Goal: Information Seeking & Learning: Learn about a topic

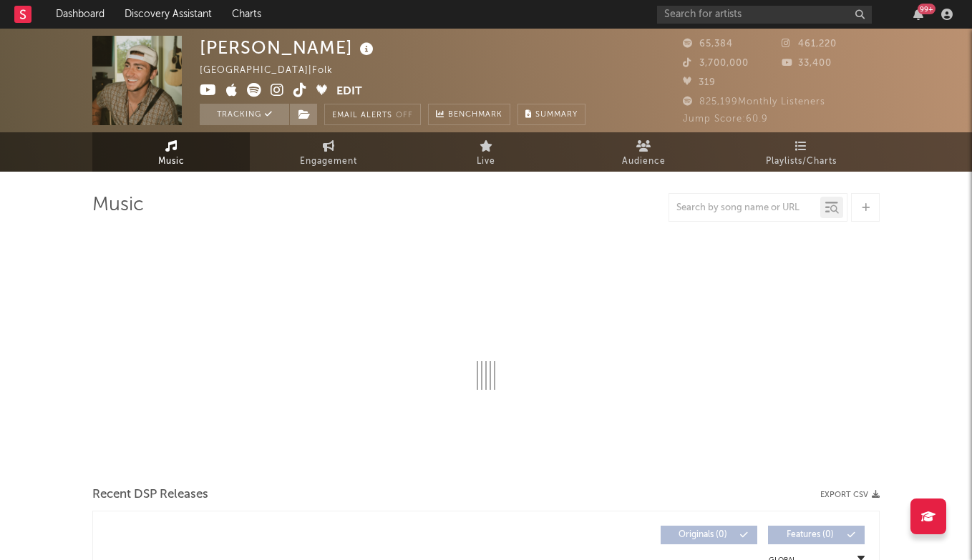
select select "6m"
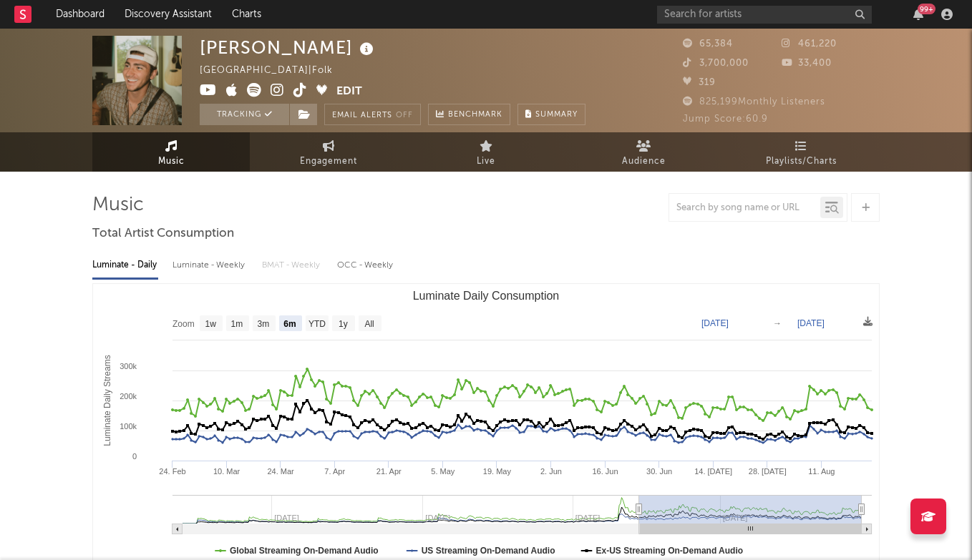
click at [750, 21] on input "text" at bounding box center [764, 15] width 215 height 18
type input ","
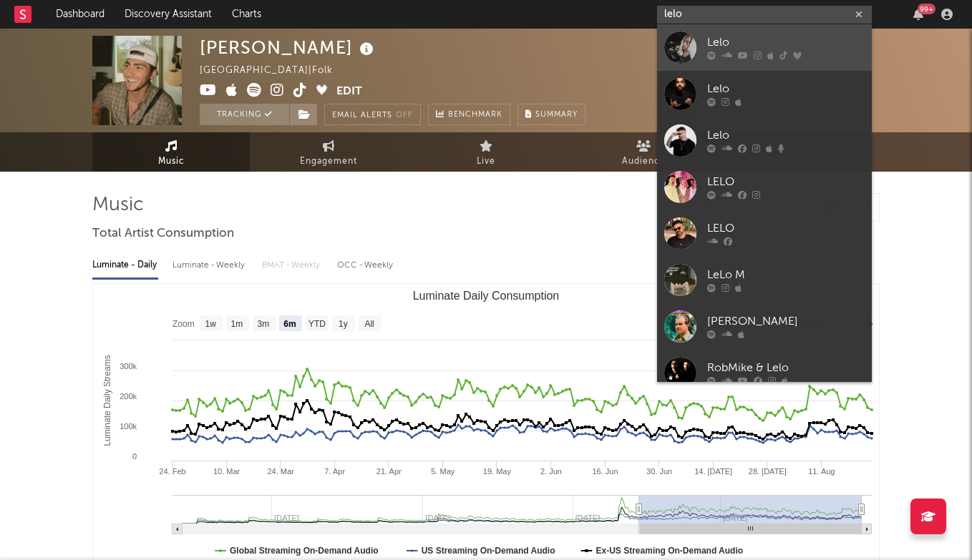
type input "lelo"
click at [724, 47] on div "Lelo" at bounding box center [785, 42] width 157 height 17
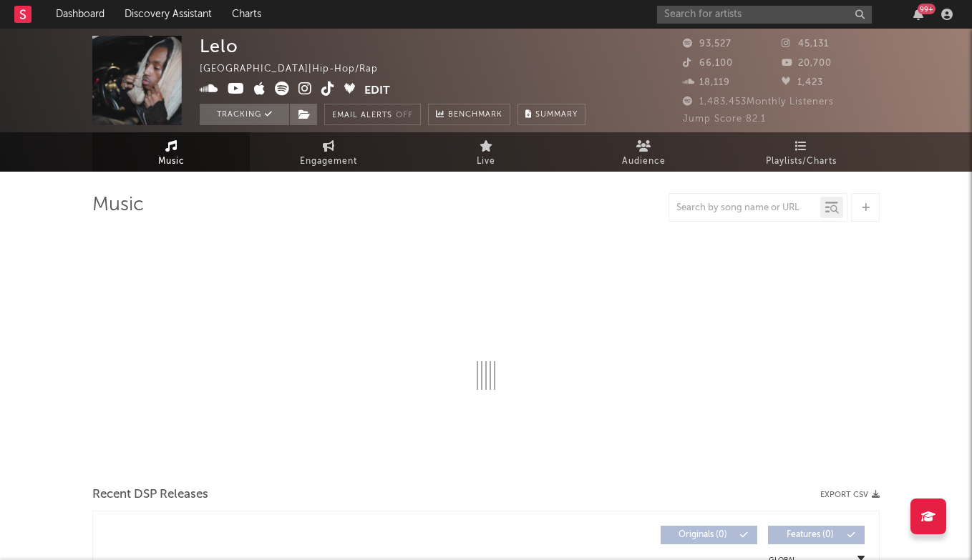
select select "6m"
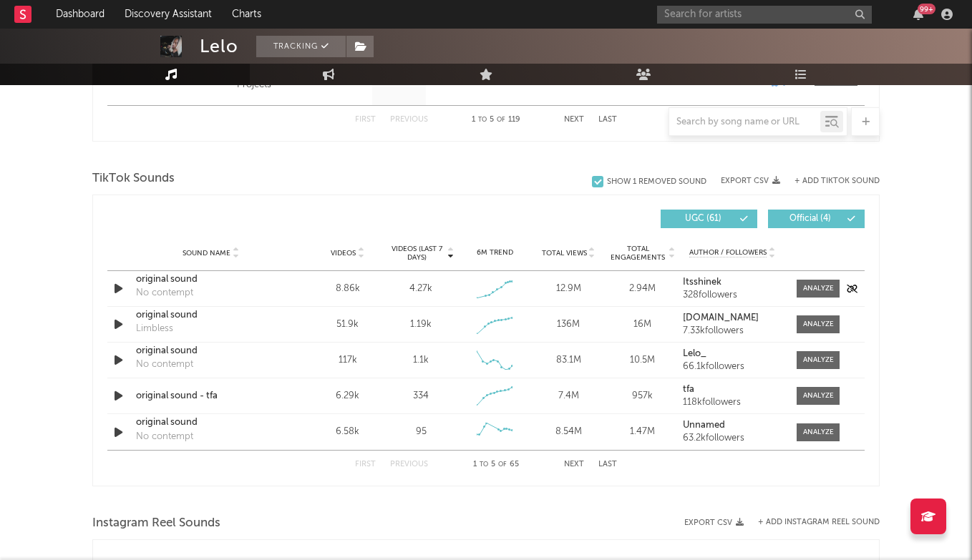
scroll to position [897, 0]
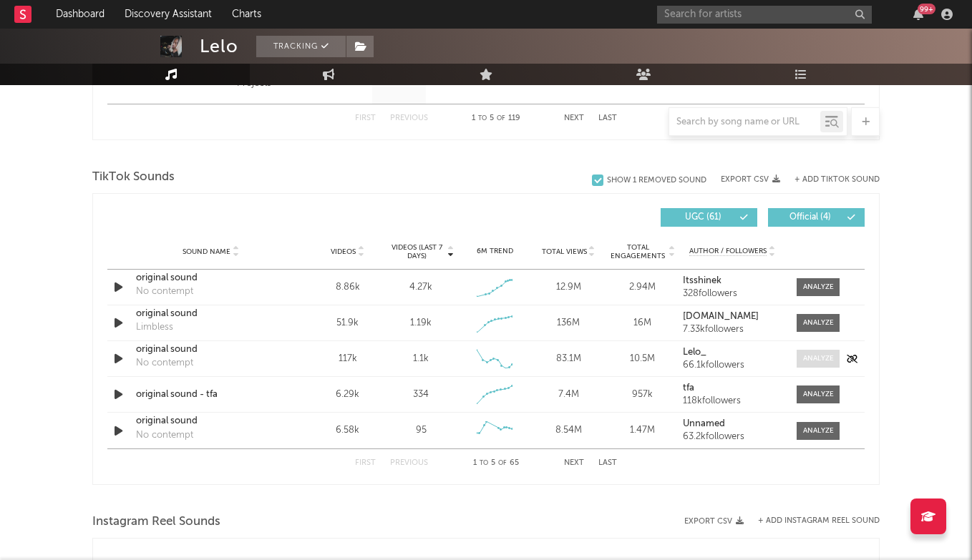
click at [813, 359] on div at bounding box center [818, 358] width 31 height 11
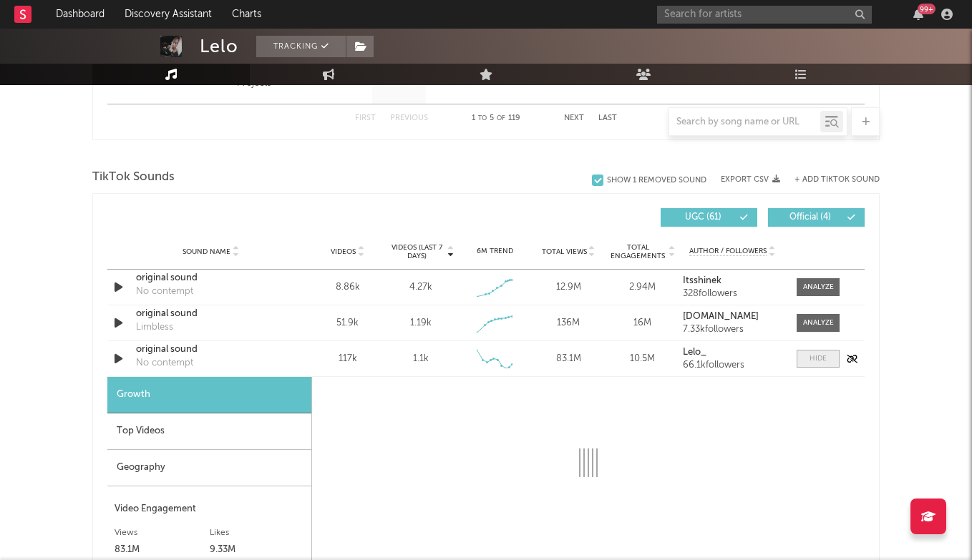
click at [812, 359] on div at bounding box center [817, 358] width 17 height 11
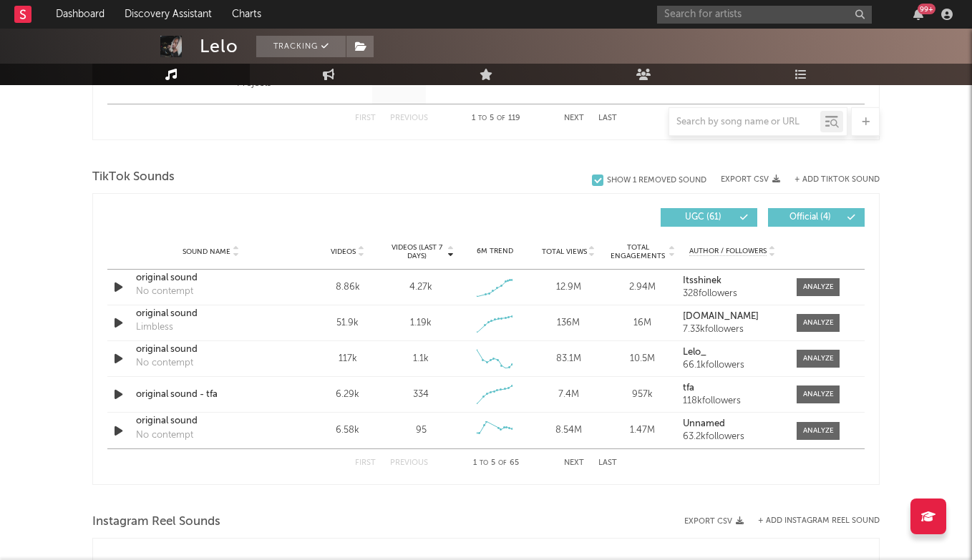
click at [579, 459] on button "Next" at bounding box center [574, 463] width 20 height 8
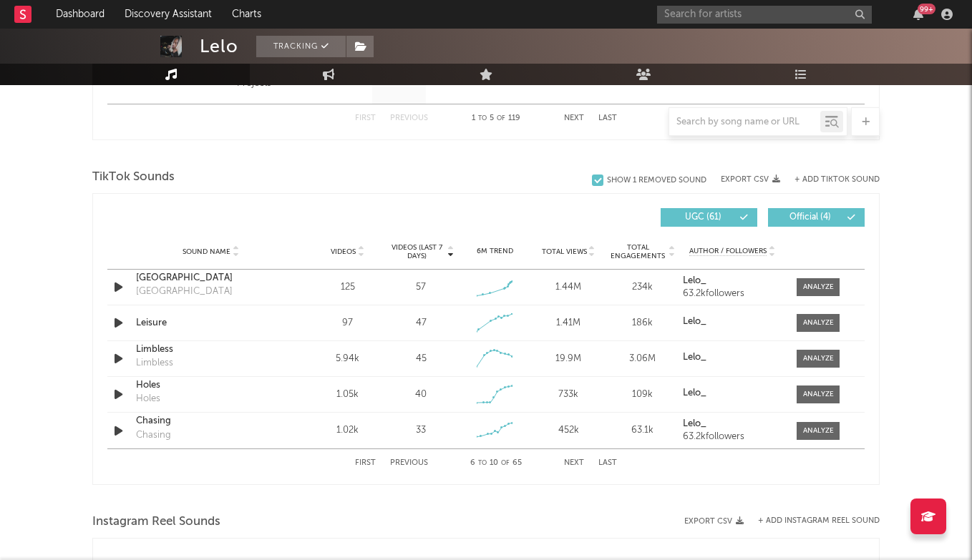
click at [420, 461] on button "Previous" at bounding box center [409, 463] width 38 height 8
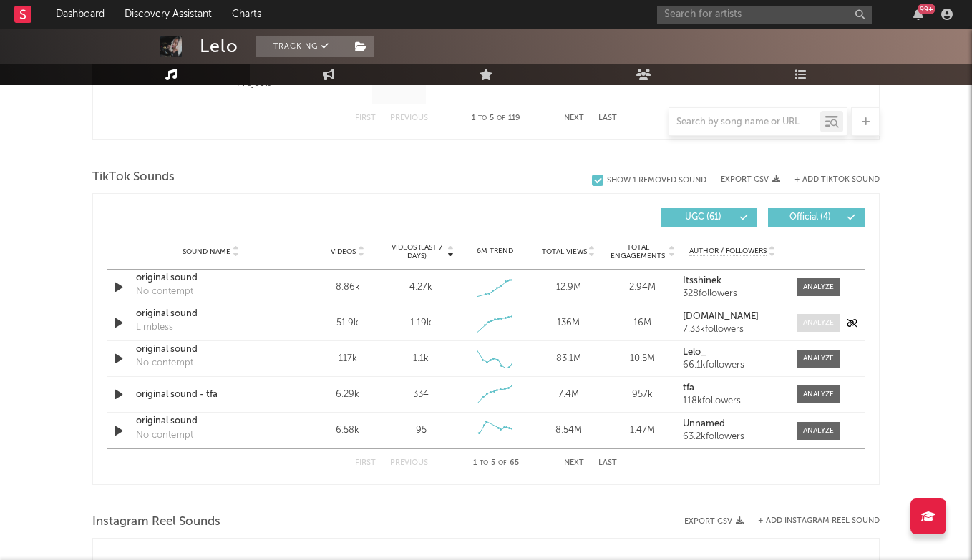
click at [821, 327] on div at bounding box center [818, 323] width 31 height 11
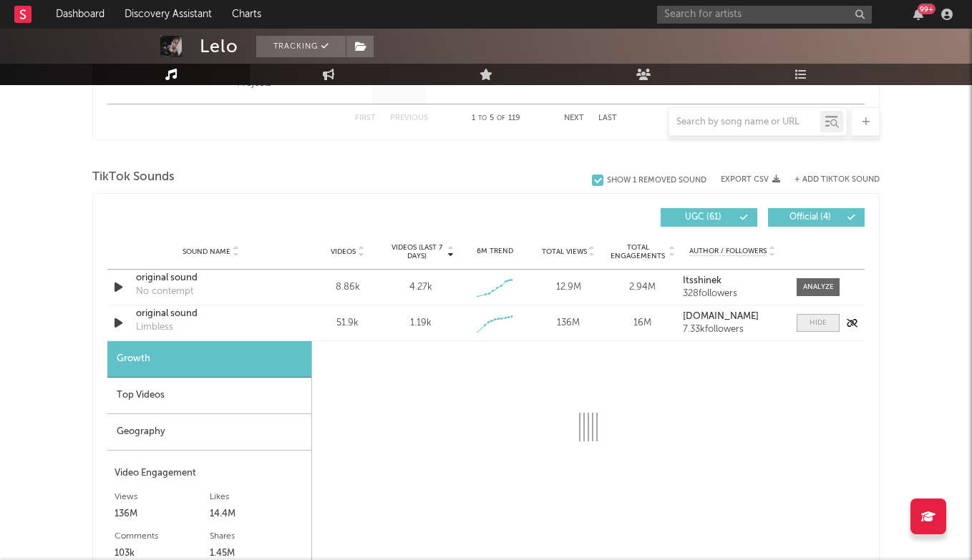
select select "1w"
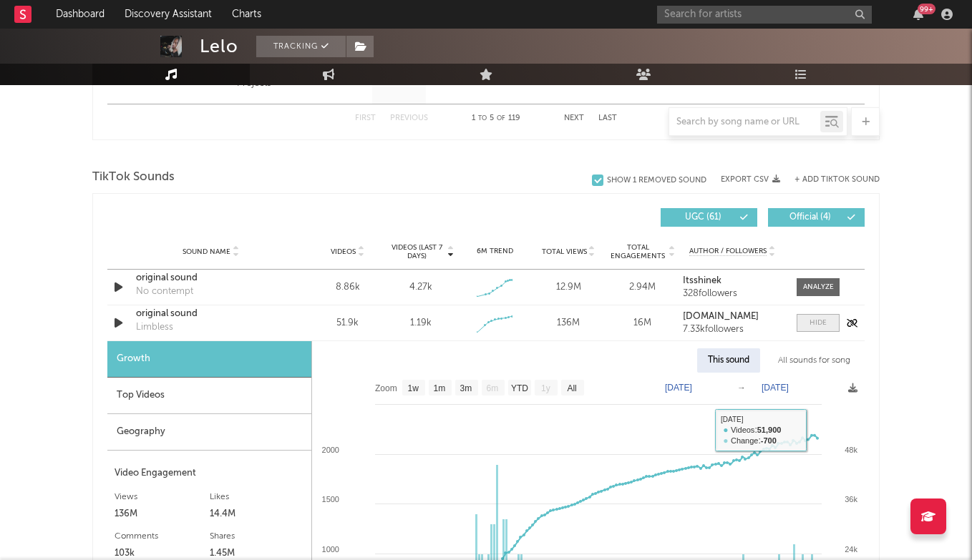
click at [811, 331] on span at bounding box center [817, 323] width 43 height 18
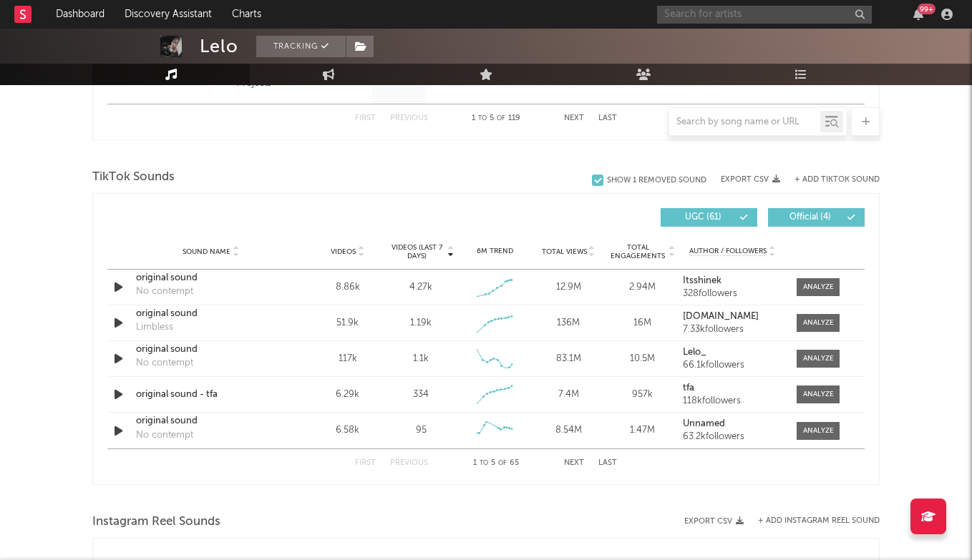
click at [738, 7] on input "text" at bounding box center [764, 15] width 215 height 18
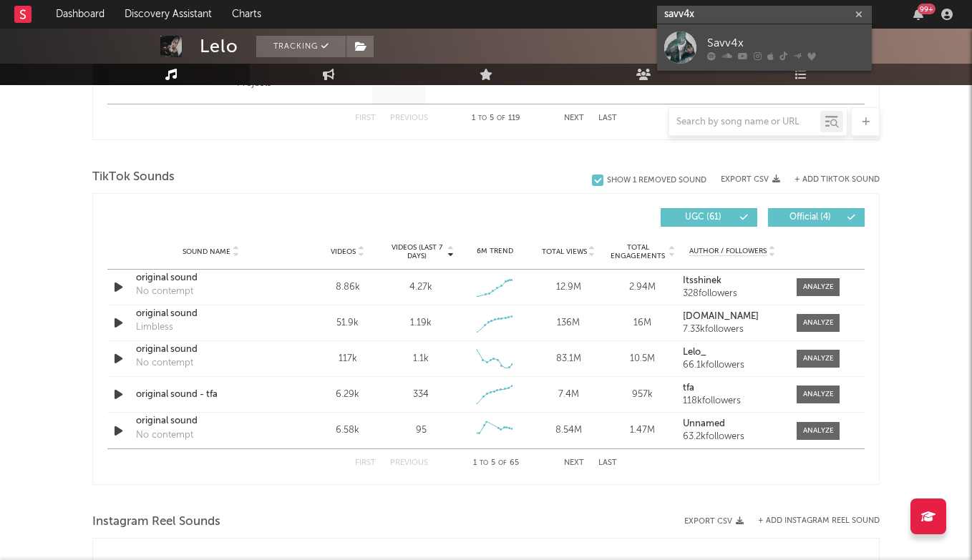
type input "savv4x"
click at [749, 39] on div "Savv4x" at bounding box center [785, 42] width 157 height 17
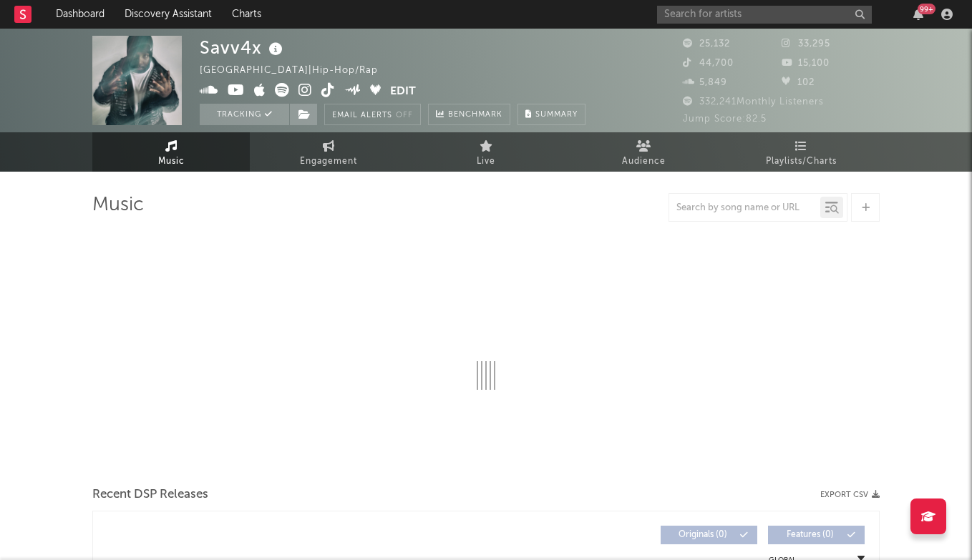
select select "6m"
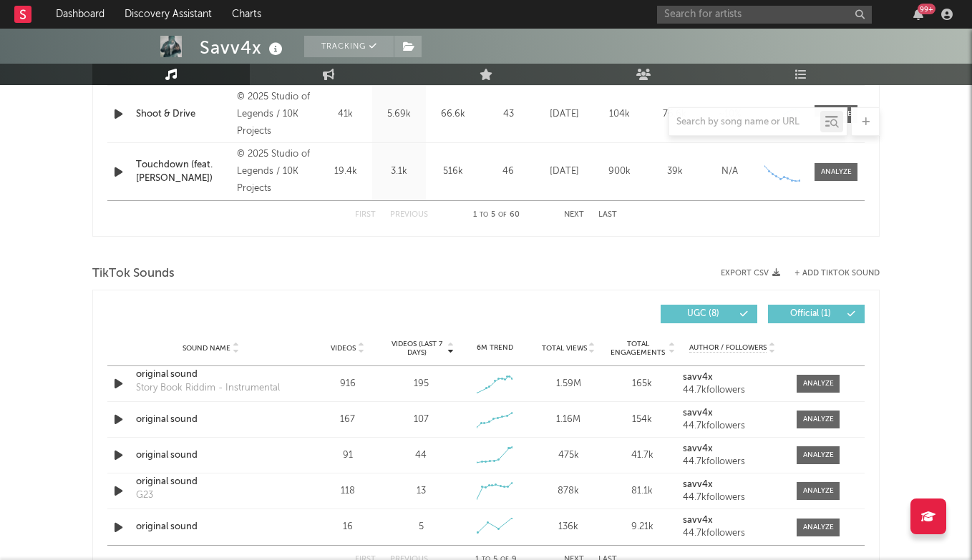
scroll to position [869, 0]
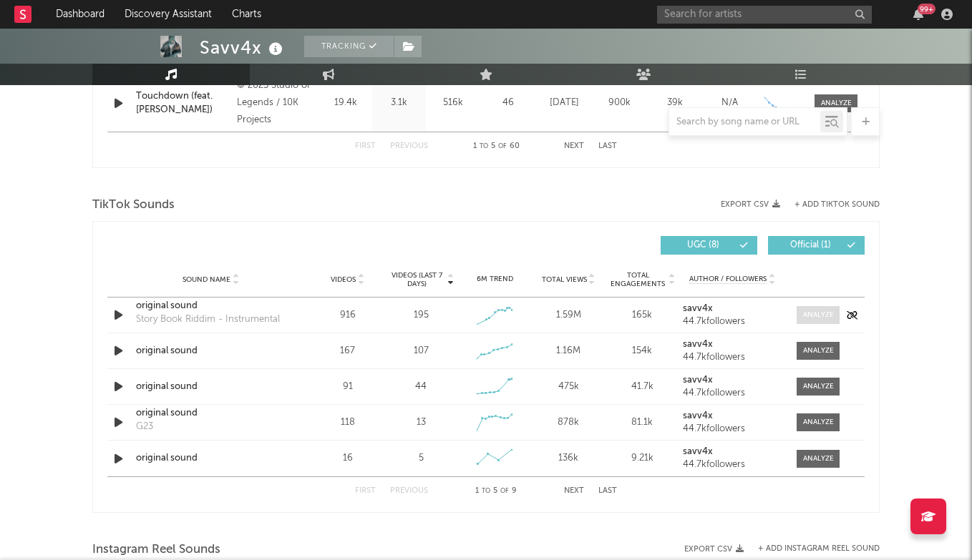
click at [815, 310] on div at bounding box center [818, 315] width 31 height 11
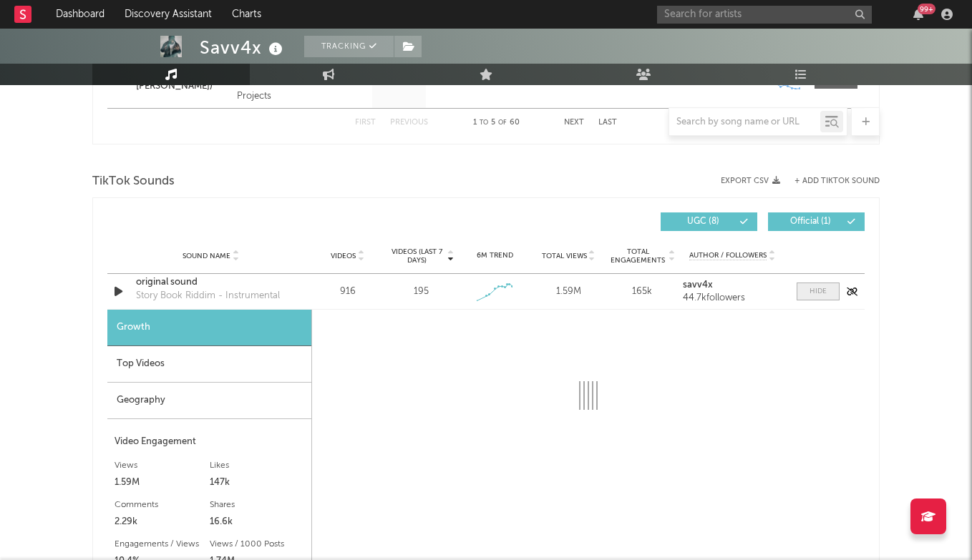
select select "1w"
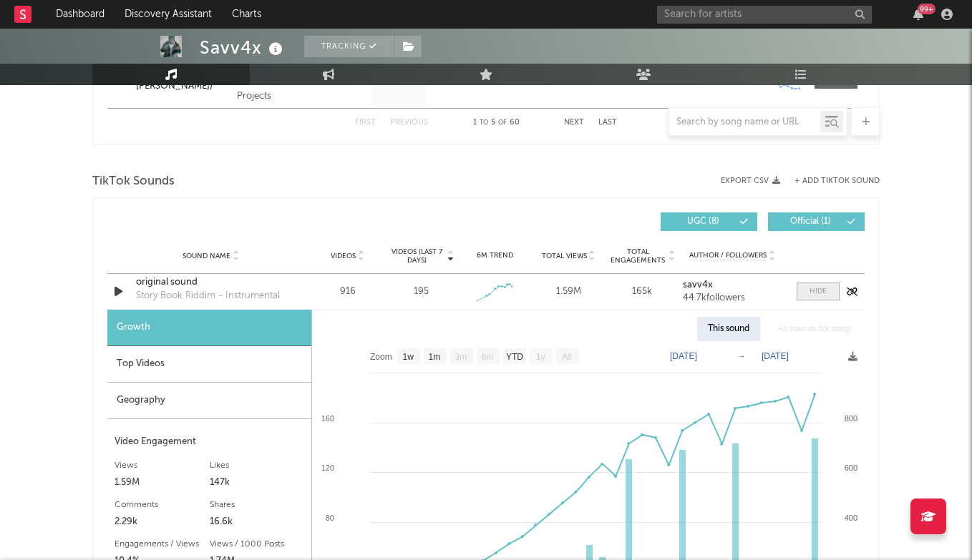
scroll to position [894, 0]
click at [820, 286] on div at bounding box center [817, 290] width 17 height 11
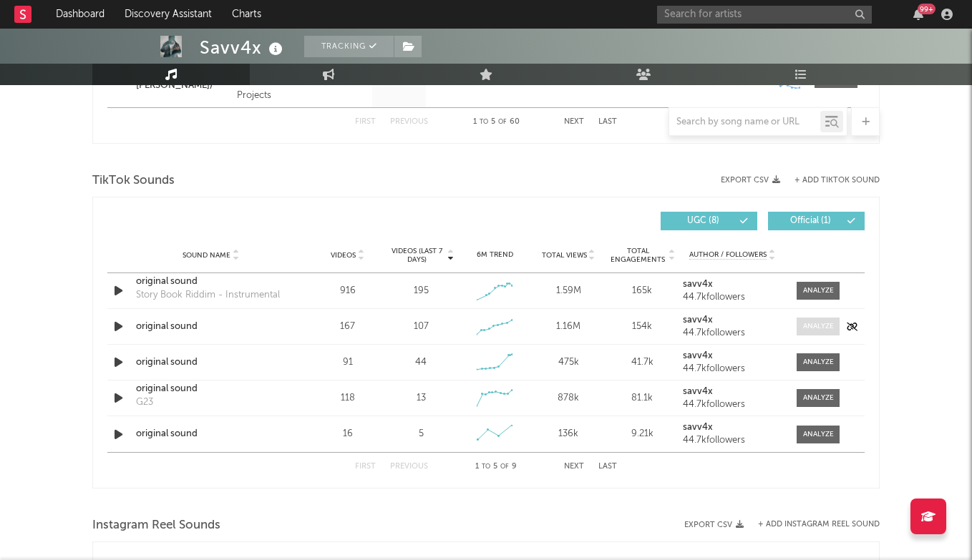
click at [826, 329] on div at bounding box center [818, 326] width 31 height 11
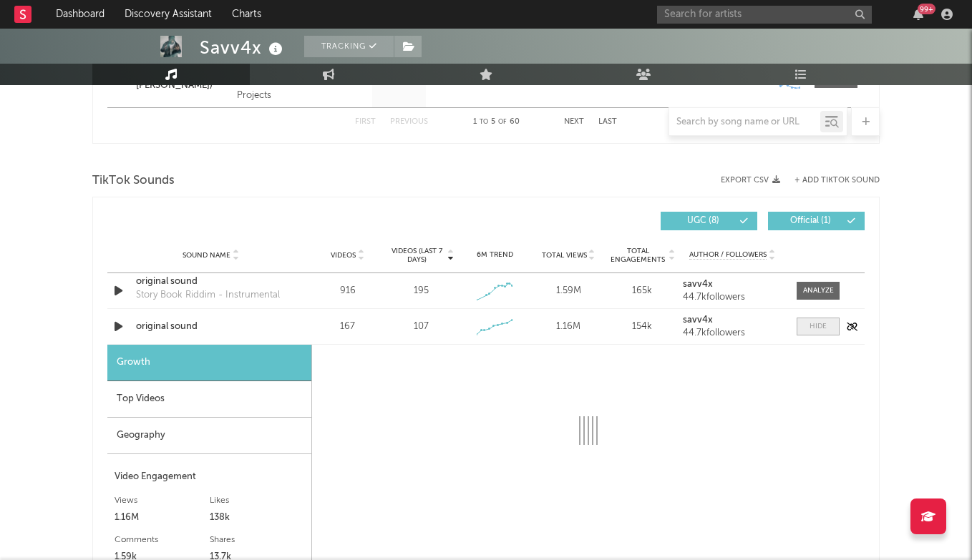
select select "1w"
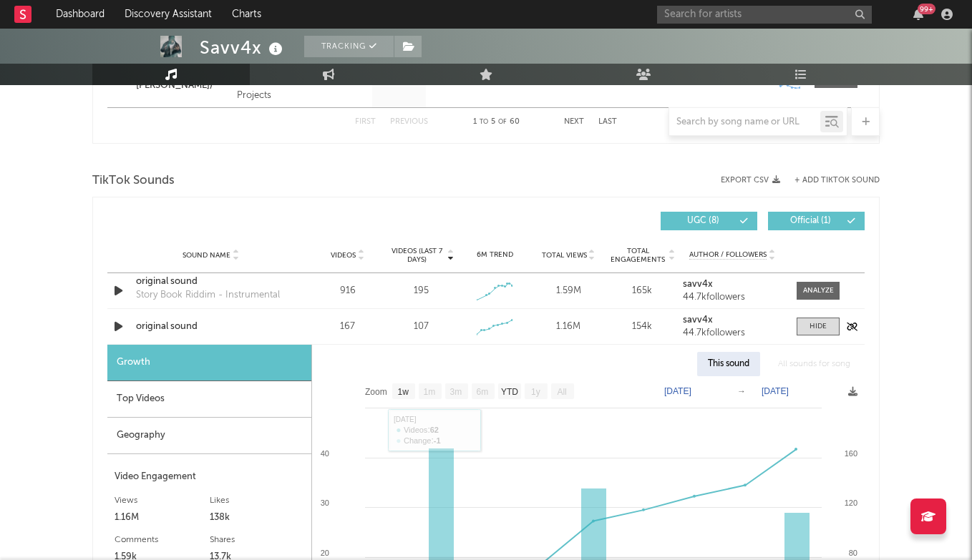
click at [187, 326] on div "original sound" at bounding box center [211, 327] width 150 height 14
click at [739, 11] on input "text" at bounding box center [764, 15] width 215 height 18
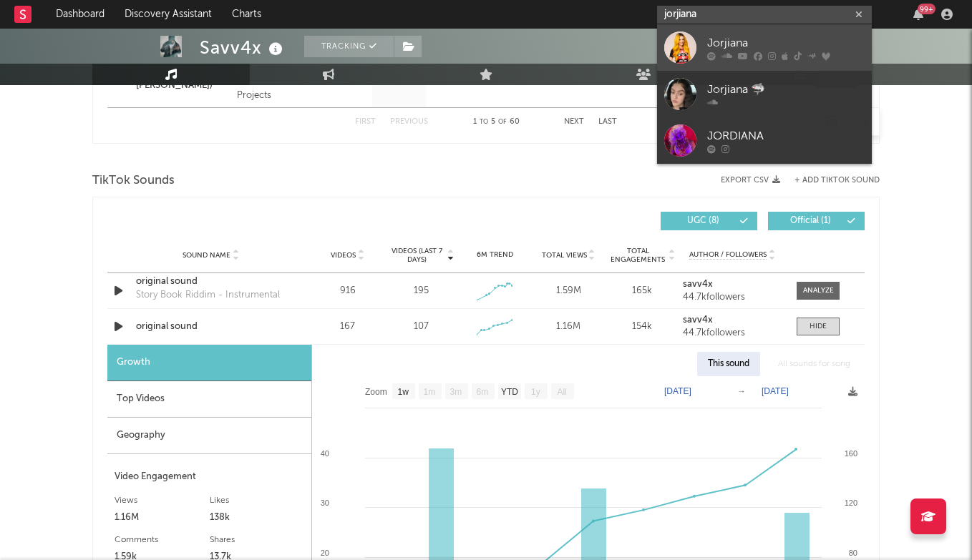
type input "jorjiana"
click at [722, 37] on div "Jorjiana" at bounding box center [785, 42] width 157 height 17
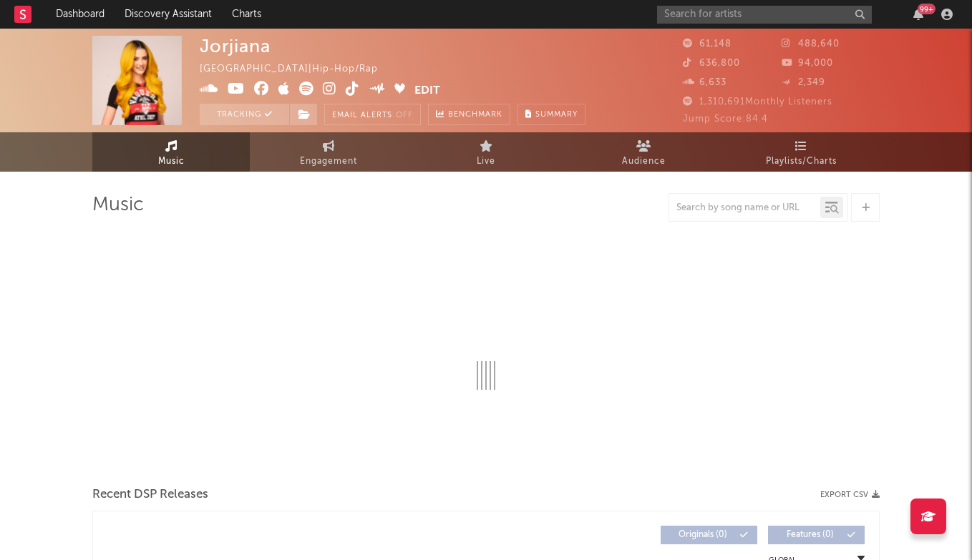
select select "6m"
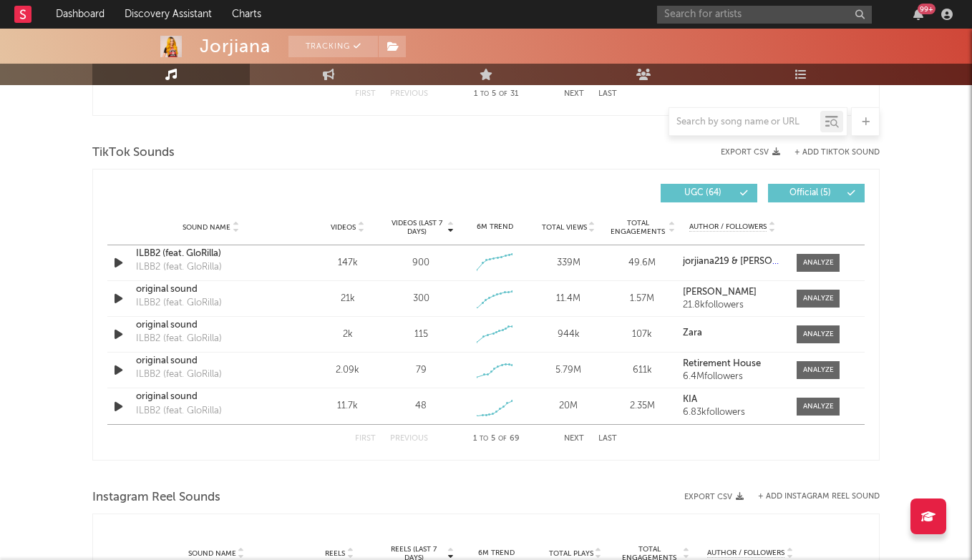
scroll to position [977, 0]
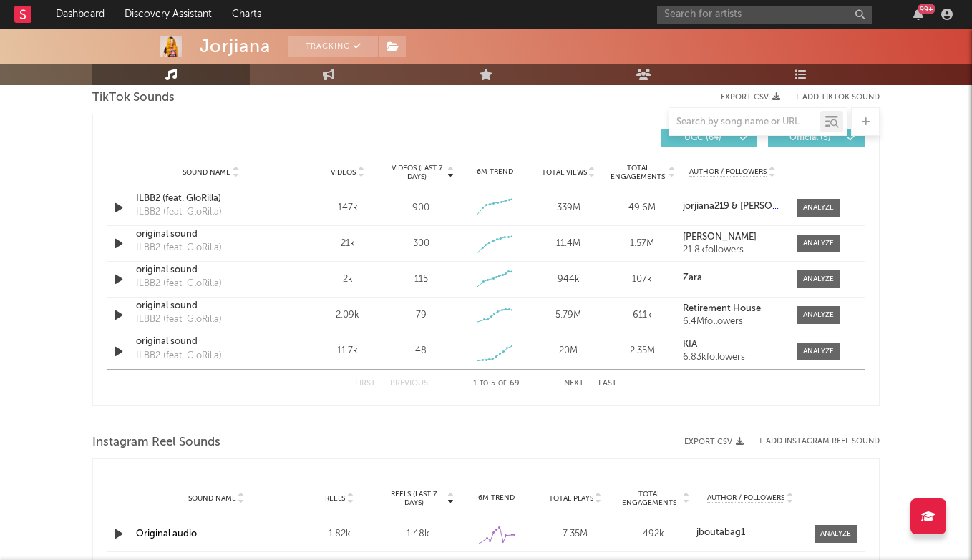
click at [363, 167] on icon at bounding box center [360, 170] width 7 height 6
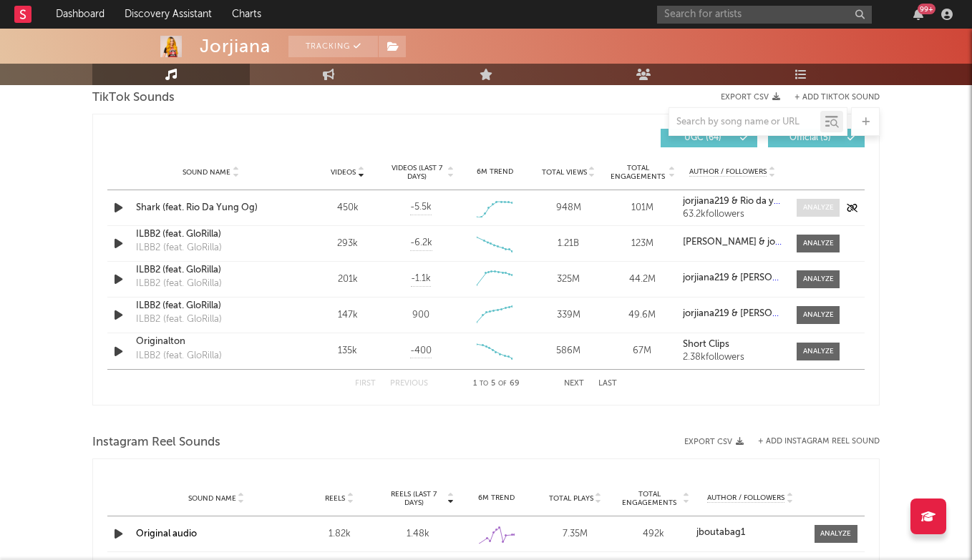
click at [803, 210] on div at bounding box center [818, 207] width 31 height 11
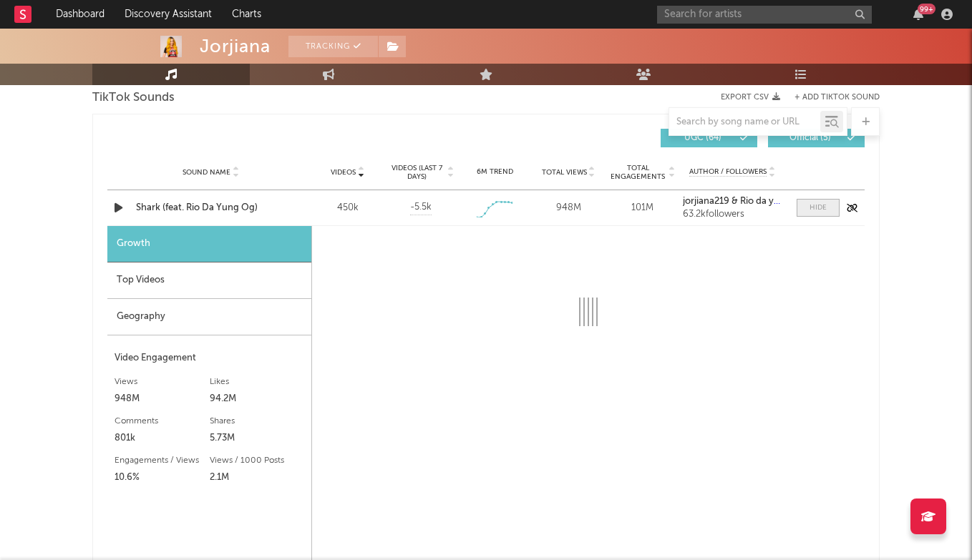
select select "1w"
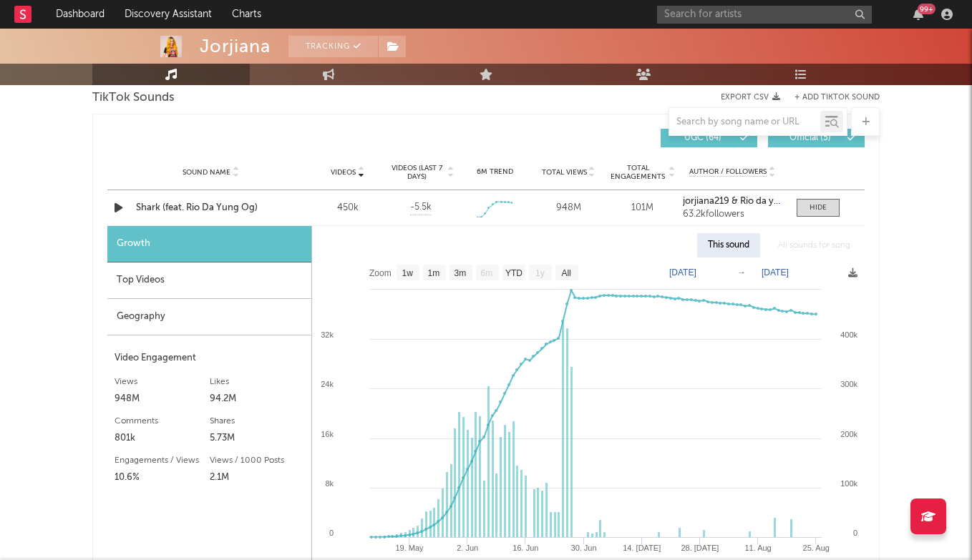
click at [259, 289] on div "Top Videos" at bounding box center [209, 281] width 204 height 36
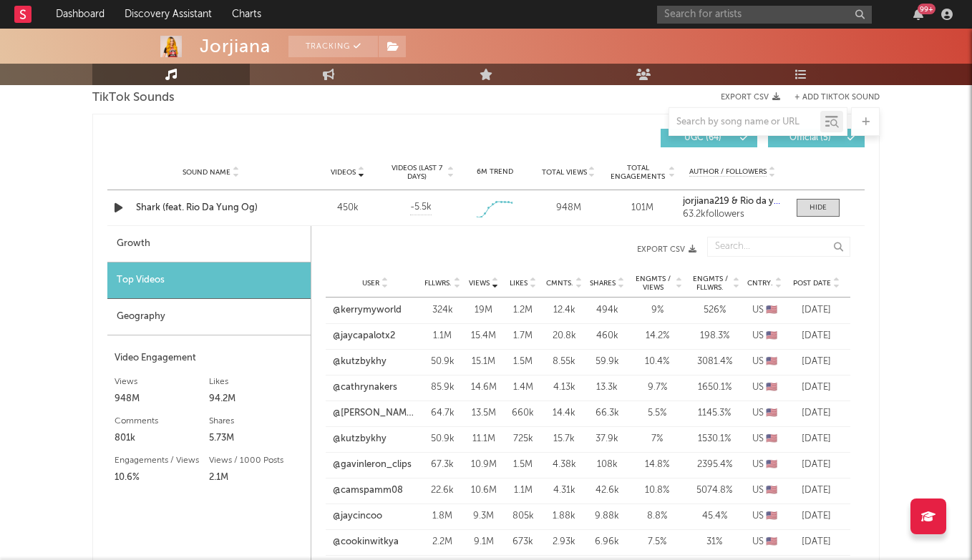
click at [379, 287] on div at bounding box center [383, 283] width 9 height 11
click at [451, 279] on span "Fllwrs." at bounding box center [437, 283] width 27 height 9
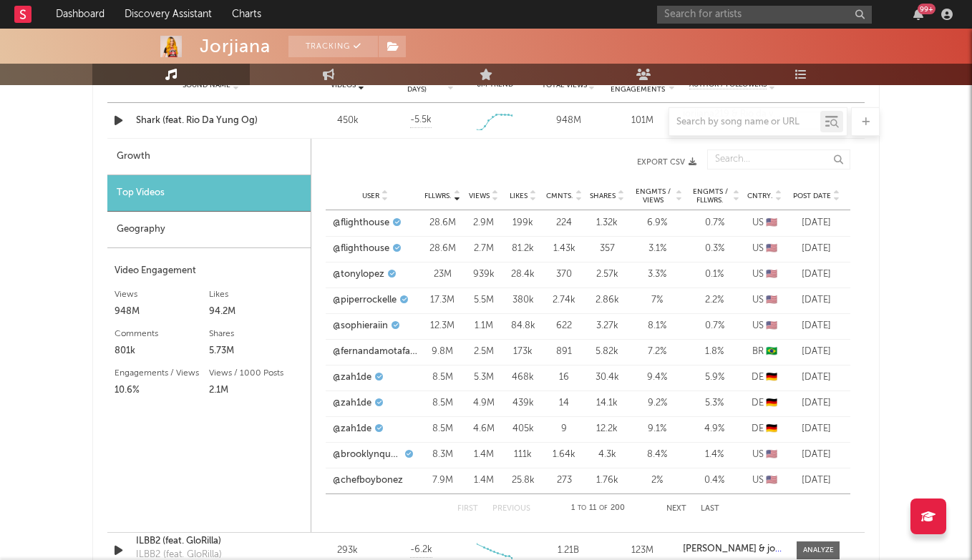
scroll to position [1067, 0]
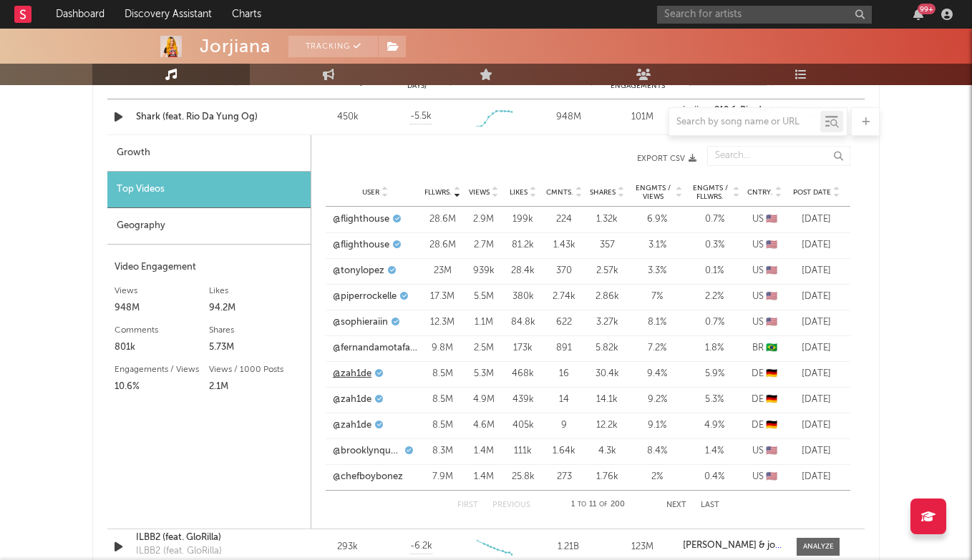
click at [366, 373] on link "@zah1de" at bounding box center [352, 374] width 39 height 14
click at [390, 450] on link "@brooklynqueen3" at bounding box center [367, 451] width 69 height 14
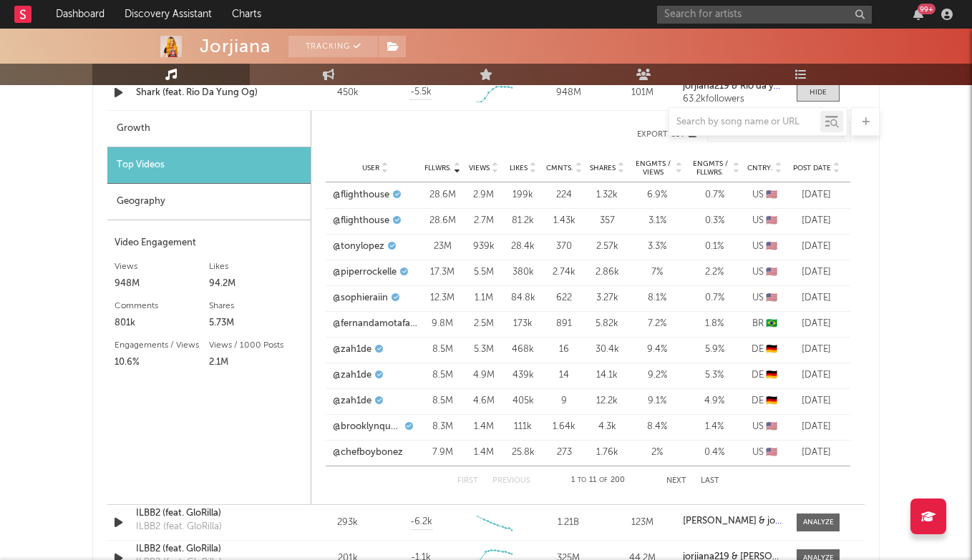
click at [675, 481] on button "Next" at bounding box center [676, 481] width 20 height 8
click at [355, 428] on link "@aishah" at bounding box center [351, 427] width 36 height 14
click at [342, 297] on link "@ypk.raye" at bounding box center [355, 298] width 44 height 14
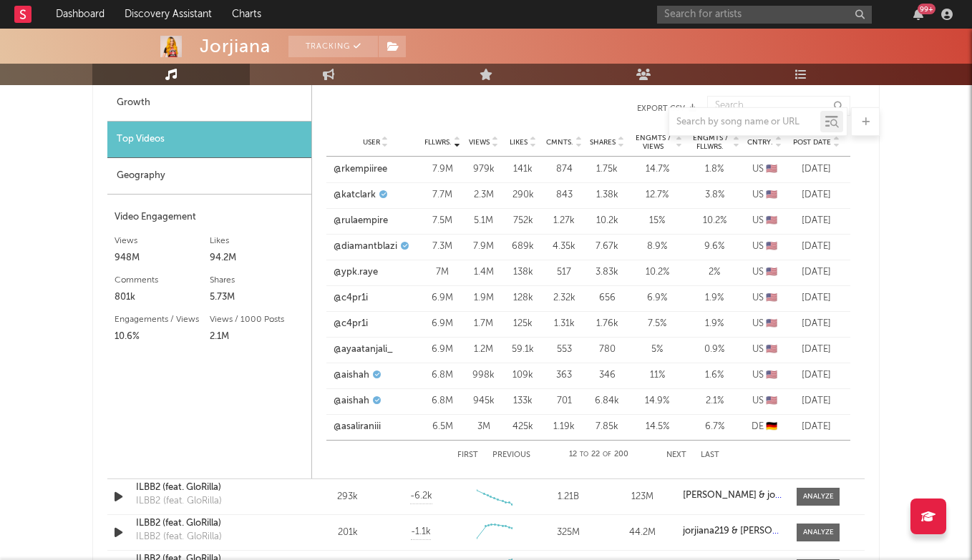
scroll to position [1120, 0]
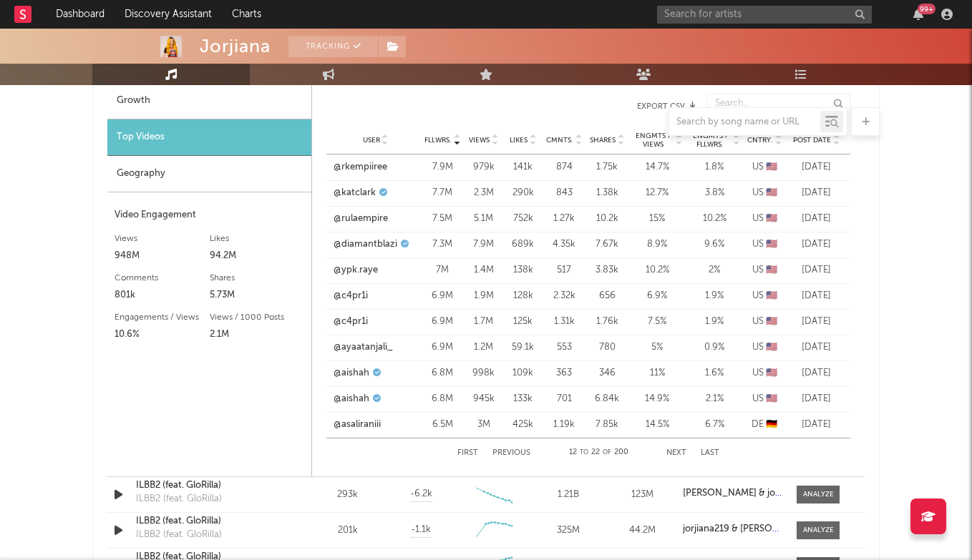
click at [678, 452] on button "Next" at bounding box center [676, 453] width 20 height 8
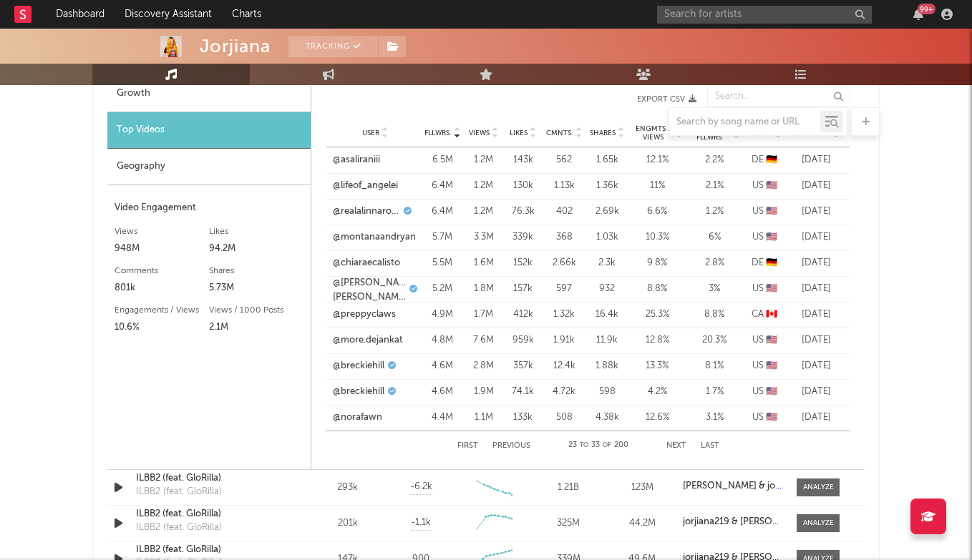
click at [680, 444] on button "Next" at bounding box center [676, 446] width 20 height 8
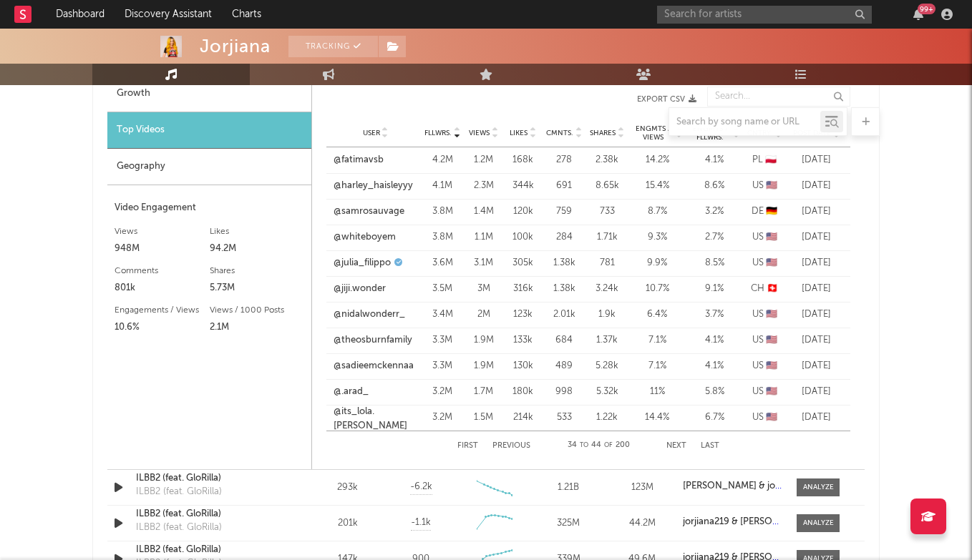
click at [680, 444] on button "Next" at bounding box center [676, 446] width 20 height 8
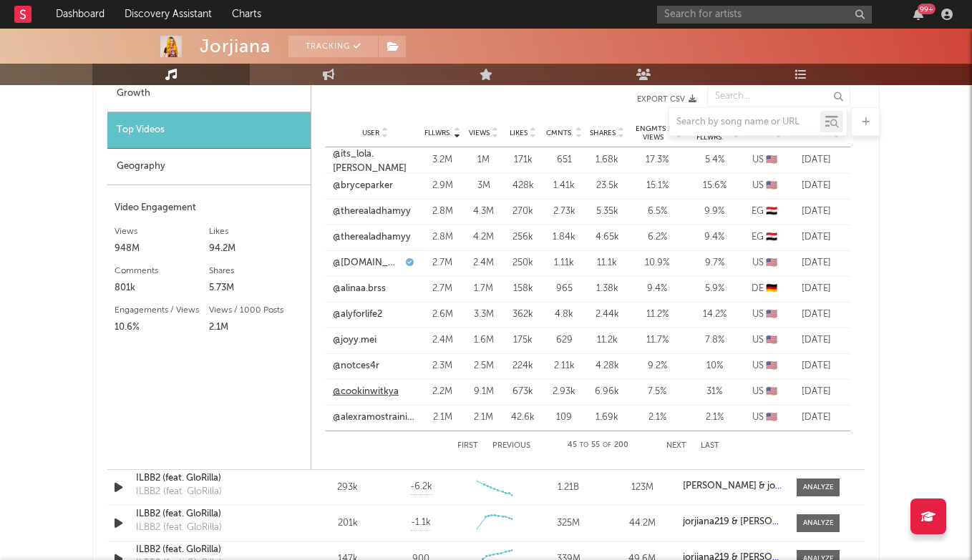
click at [380, 386] on link "@cookinwitkya" at bounding box center [366, 392] width 66 height 14
click at [683, 444] on button "Next" at bounding box center [676, 446] width 20 height 8
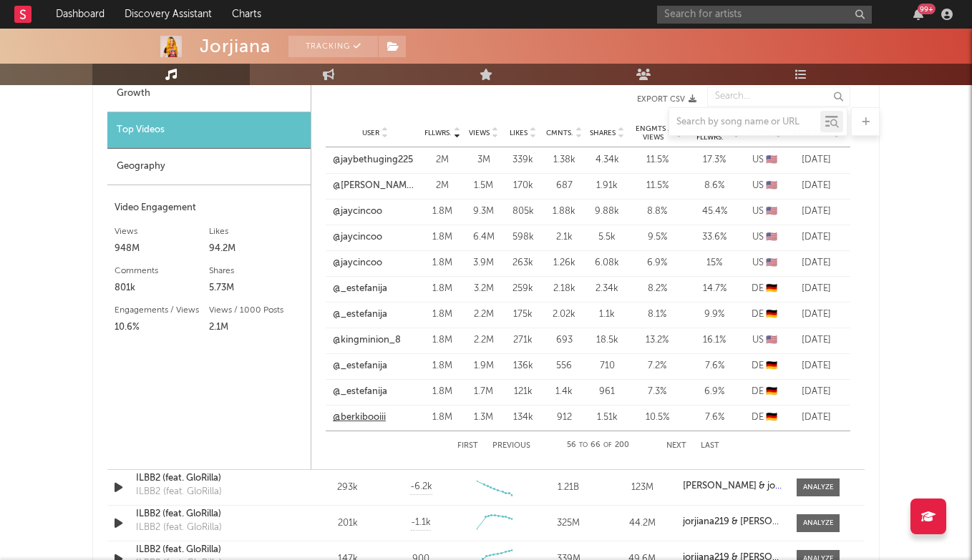
scroll to position [1138, 0]
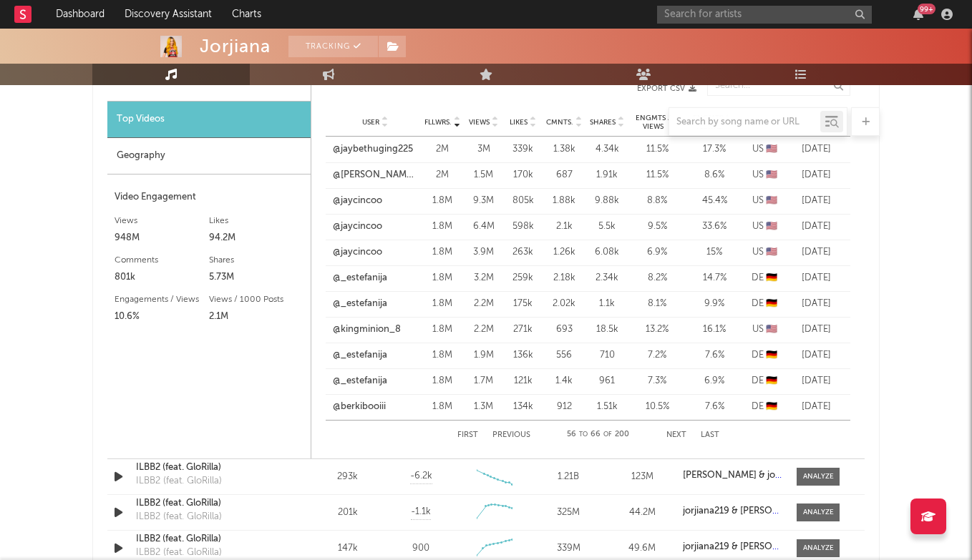
click at [676, 431] on button "Next" at bounding box center [676, 435] width 20 height 8
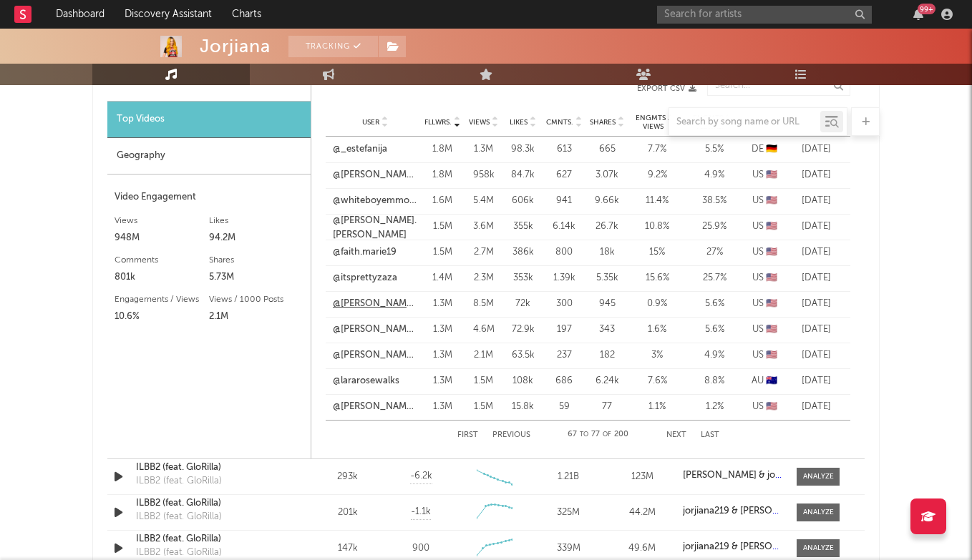
click at [393, 301] on link "@[PERSON_NAME].michealss" at bounding box center [375, 304] width 84 height 14
click at [674, 431] on button "Next" at bounding box center [676, 435] width 20 height 8
click at [368, 200] on link "@reaganandjuli" at bounding box center [366, 201] width 67 height 14
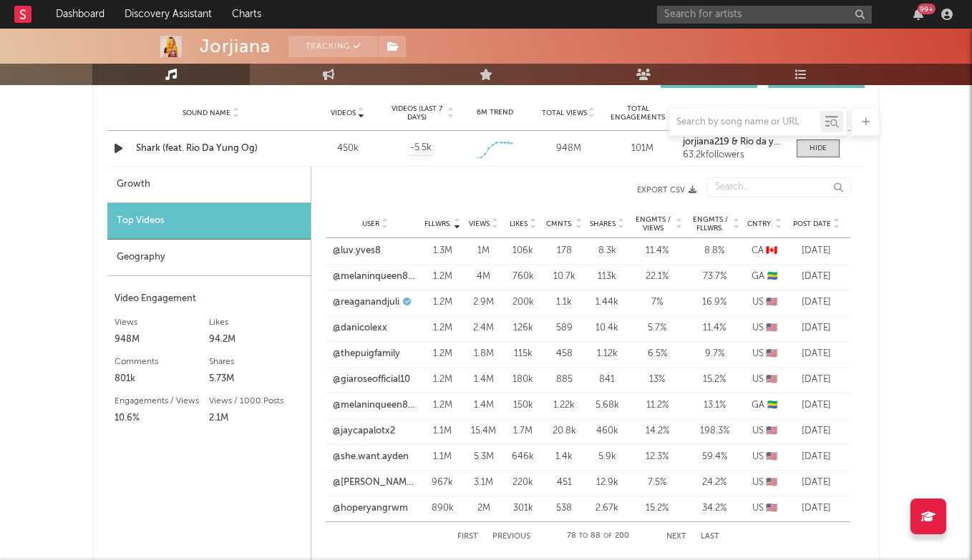
scroll to position [1032, 0]
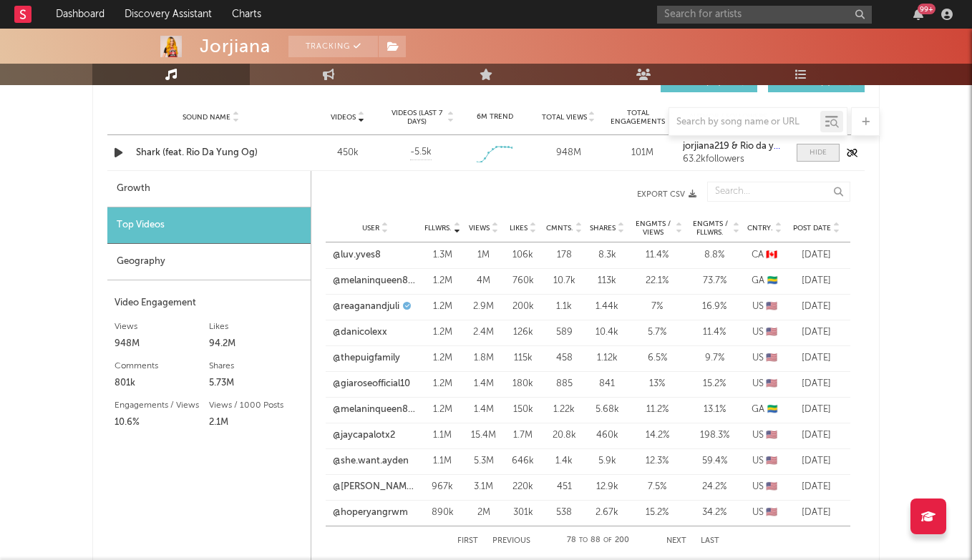
click at [823, 155] on div at bounding box center [817, 152] width 17 height 11
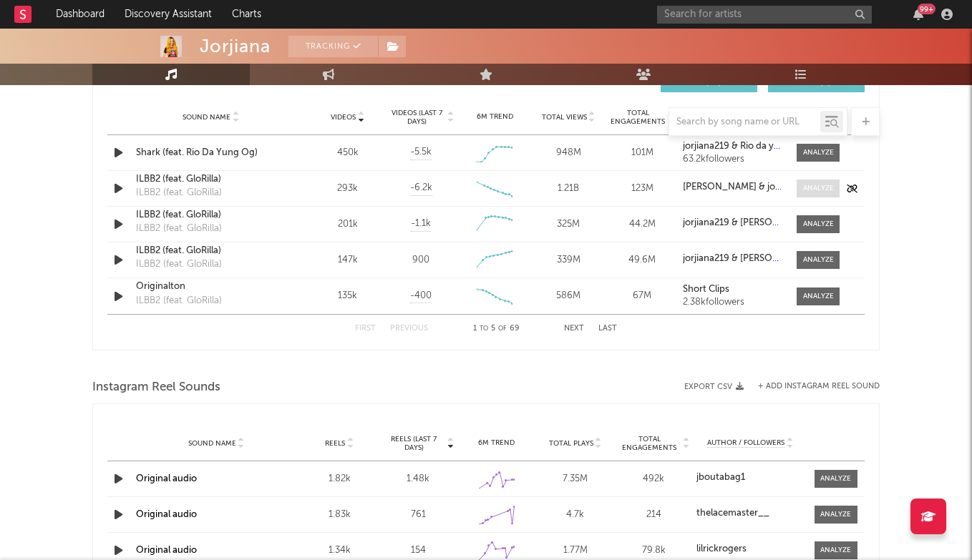
click at [806, 192] on div at bounding box center [818, 188] width 31 height 11
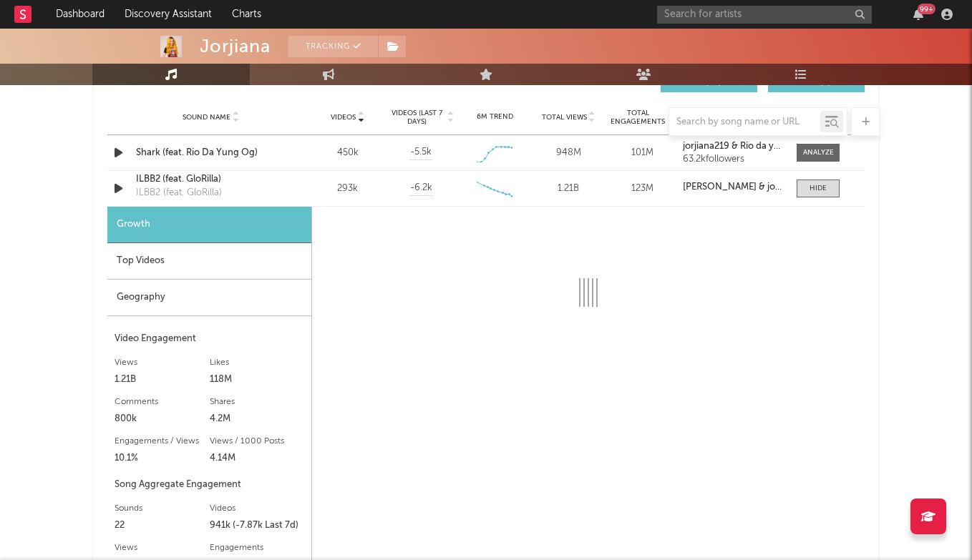
select select "6m"
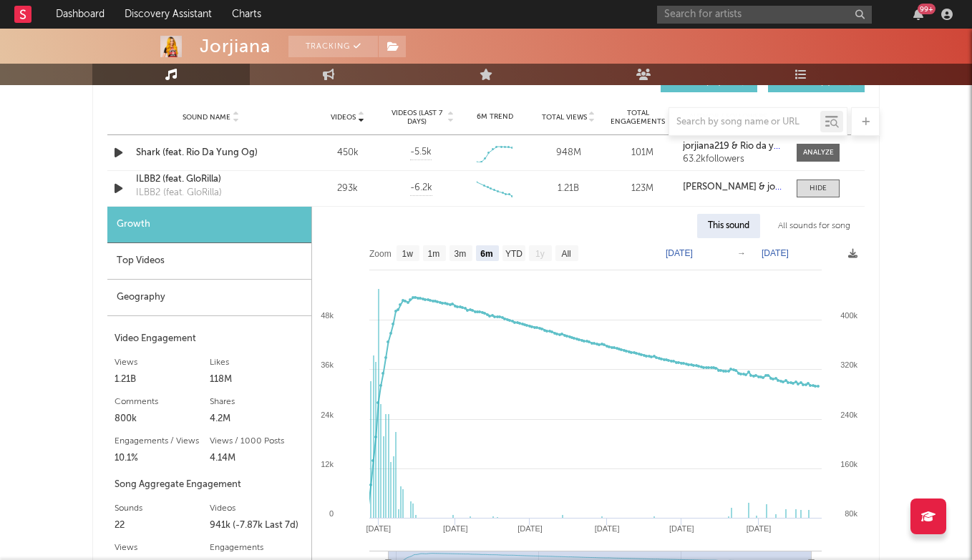
click at [150, 271] on div "Top Videos" at bounding box center [209, 261] width 204 height 36
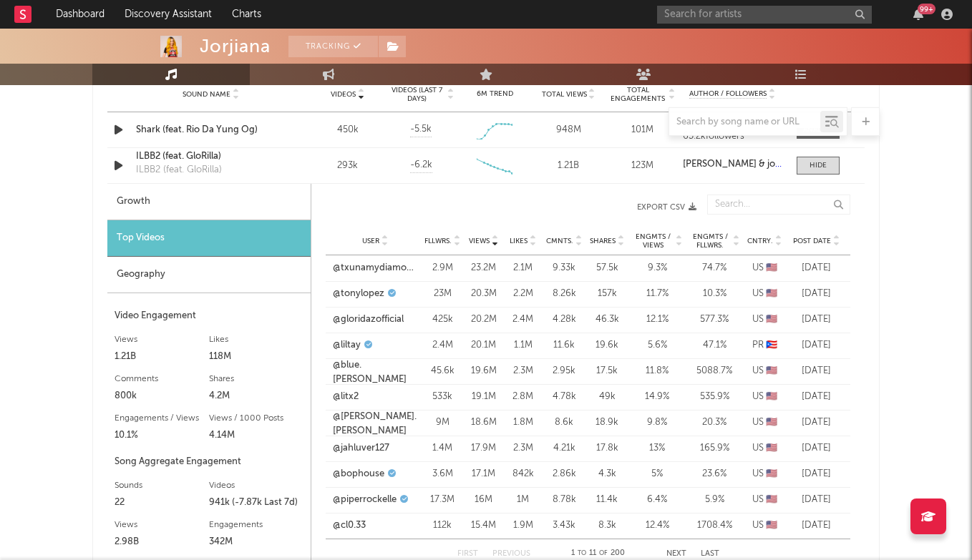
scroll to position [1055, 0]
click at [376, 242] on span "User" at bounding box center [370, 240] width 17 height 9
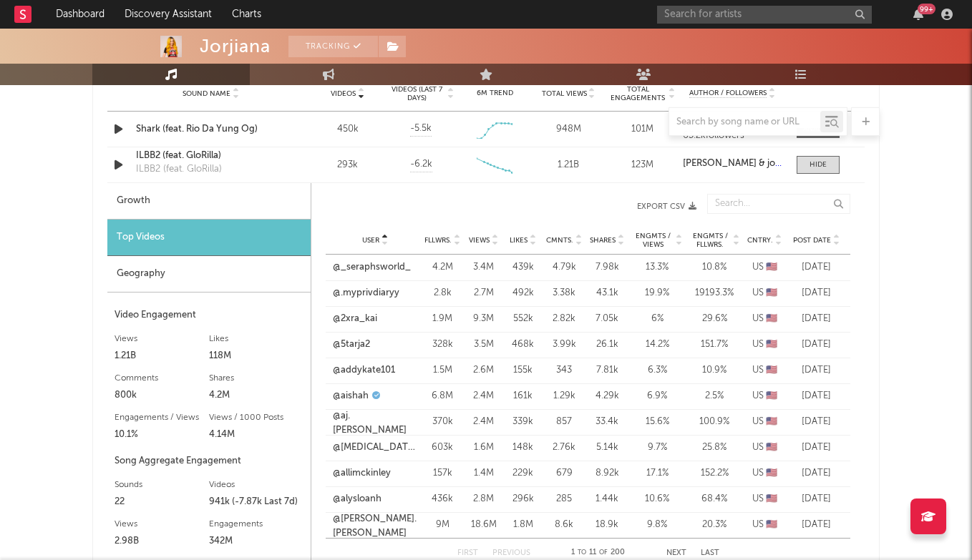
click at [479, 242] on span "Views" at bounding box center [479, 240] width 21 height 9
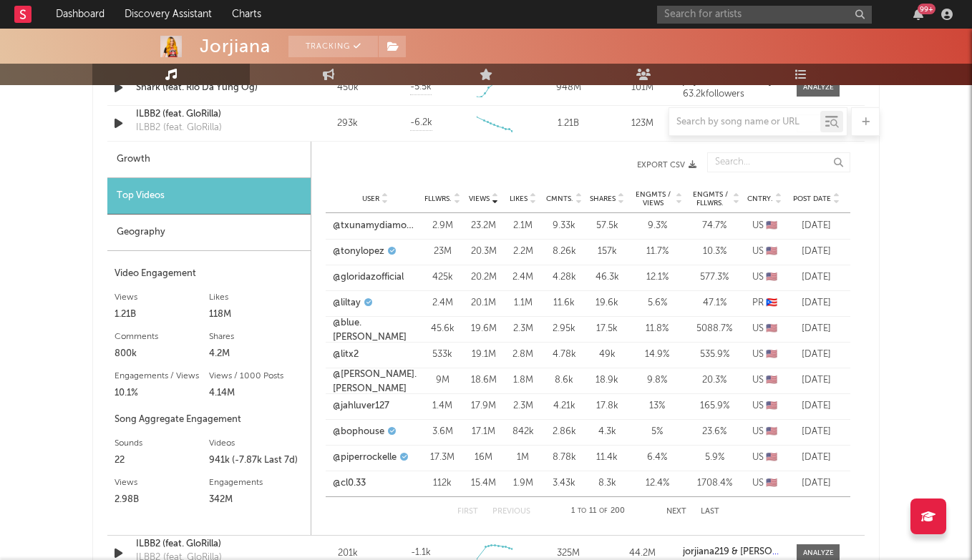
scroll to position [1100, 0]
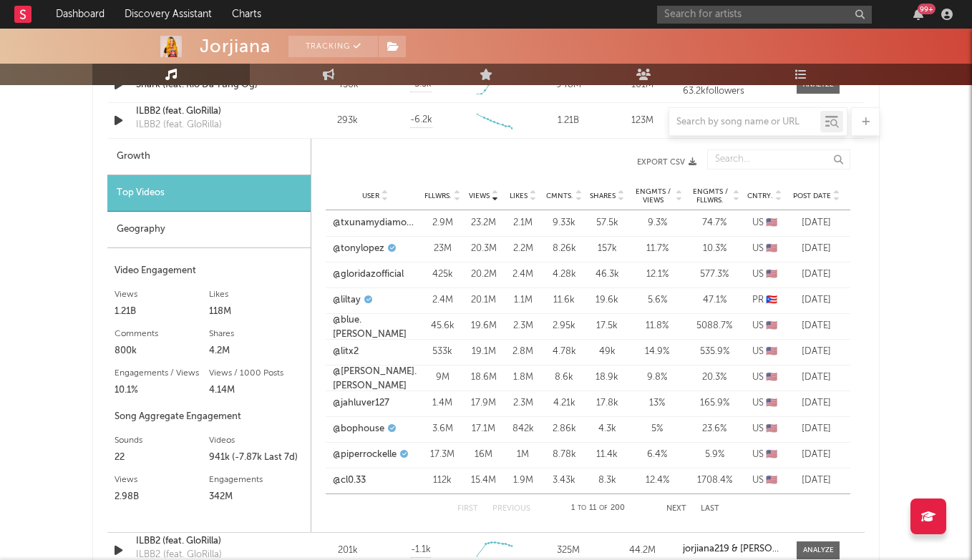
click at [673, 505] on button "Next" at bounding box center [676, 509] width 20 height 8
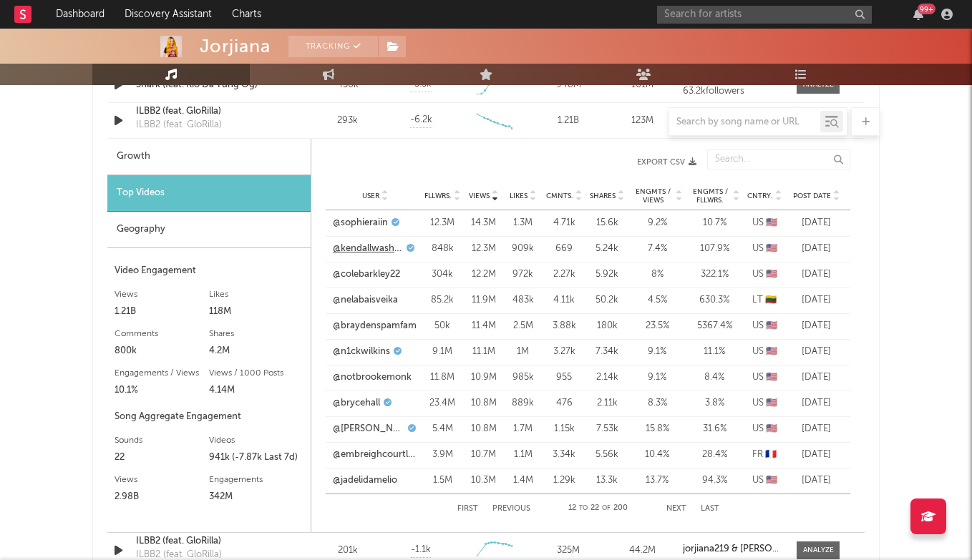
click at [384, 253] on link "@kendallwashington8" at bounding box center [368, 249] width 70 height 14
click at [680, 510] on button "Next" at bounding box center [676, 509] width 20 height 8
click at [349, 221] on link "@[PERSON_NAME].claire_" at bounding box center [375, 223] width 84 height 14
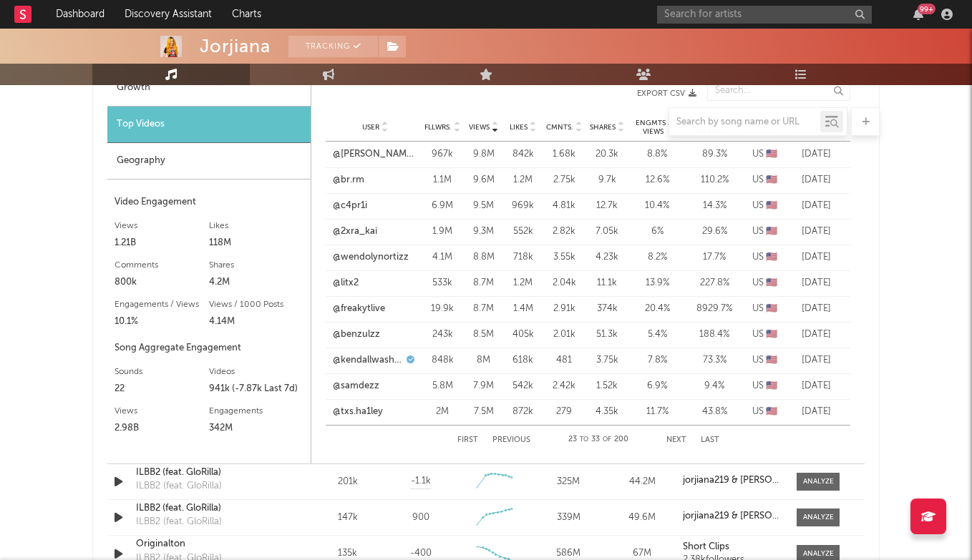
scroll to position [1172, 0]
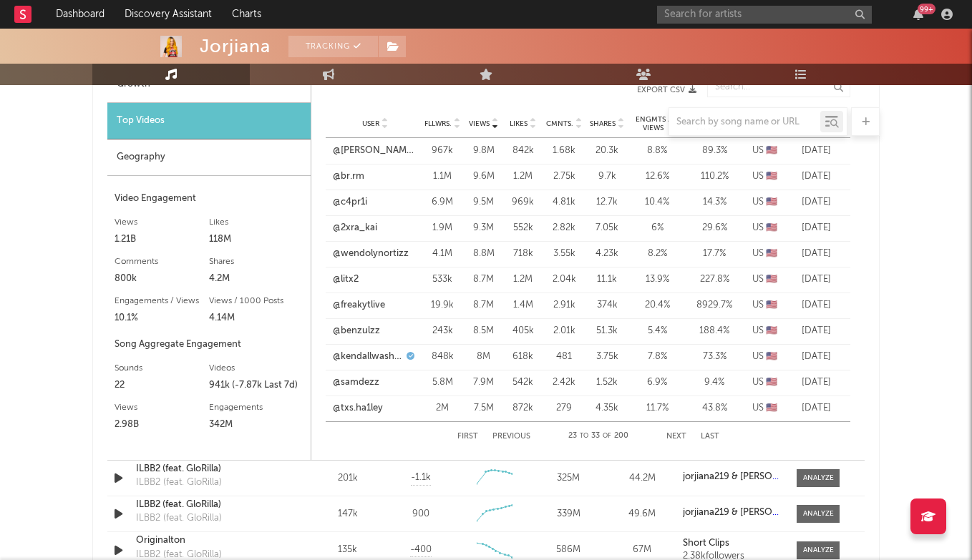
click at [674, 435] on button "Next" at bounding box center [676, 437] width 20 height 8
click at [376, 147] on link "@damaurymikula" at bounding box center [367, 151] width 68 height 14
click at [673, 439] on button "Next" at bounding box center [676, 437] width 20 height 8
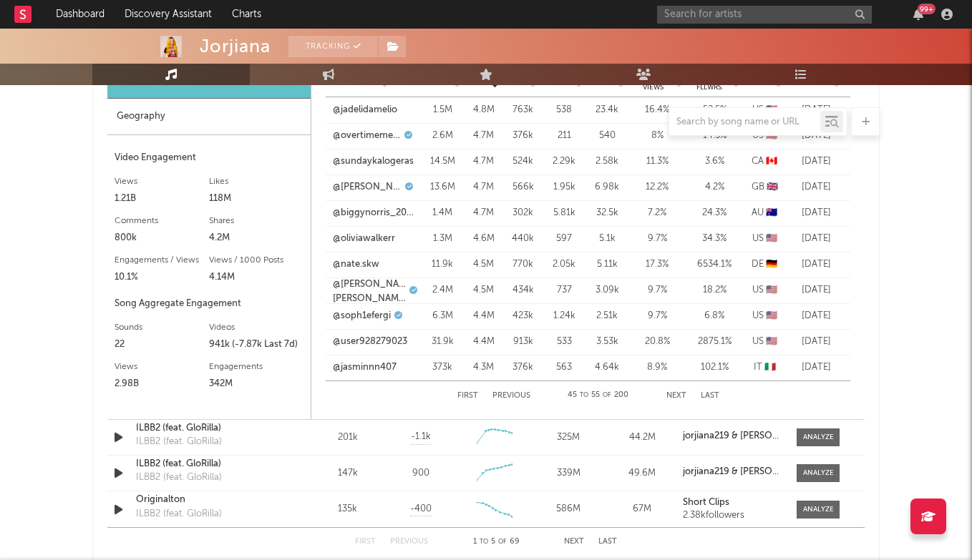
scroll to position [1208, 0]
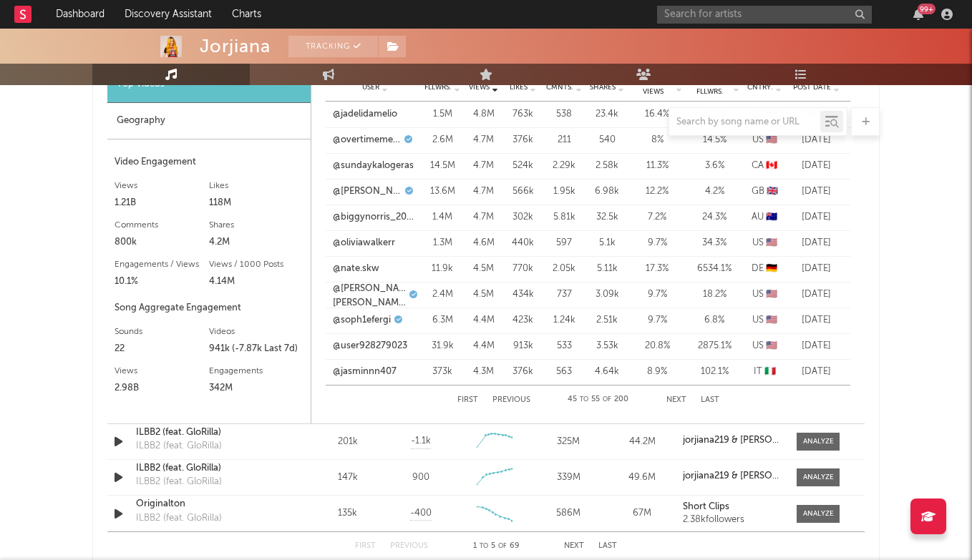
click at [678, 398] on button "Next" at bounding box center [676, 400] width 20 height 8
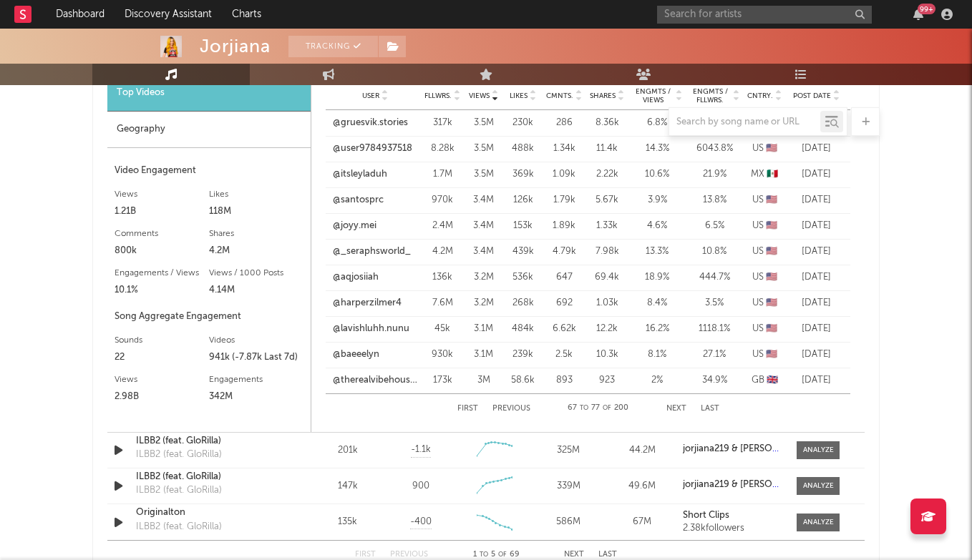
scroll to position [1196, 0]
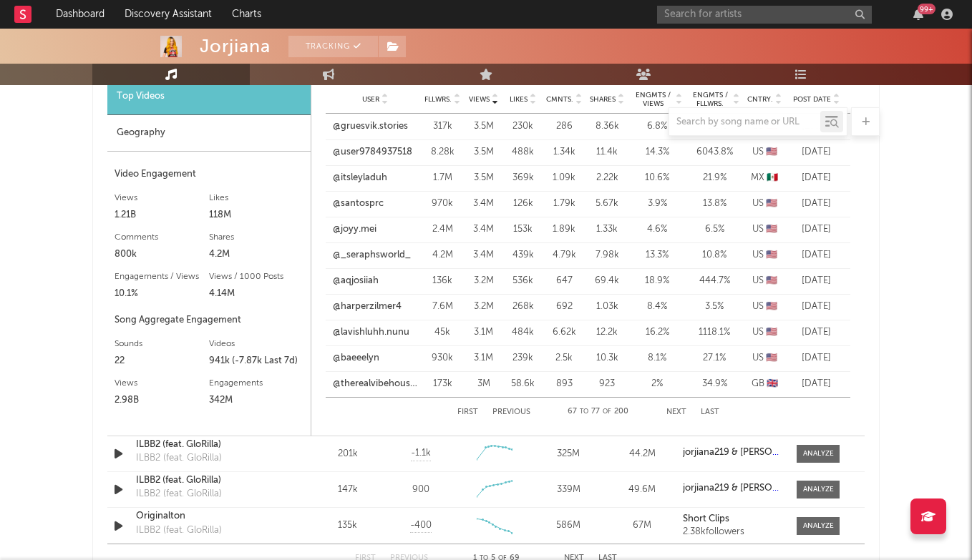
click at [679, 411] on button "Next" at bounding box center [676, 413] width 20 height 8
click at [373, 126] on div at bounding box center [485, 121] width 787 height 29
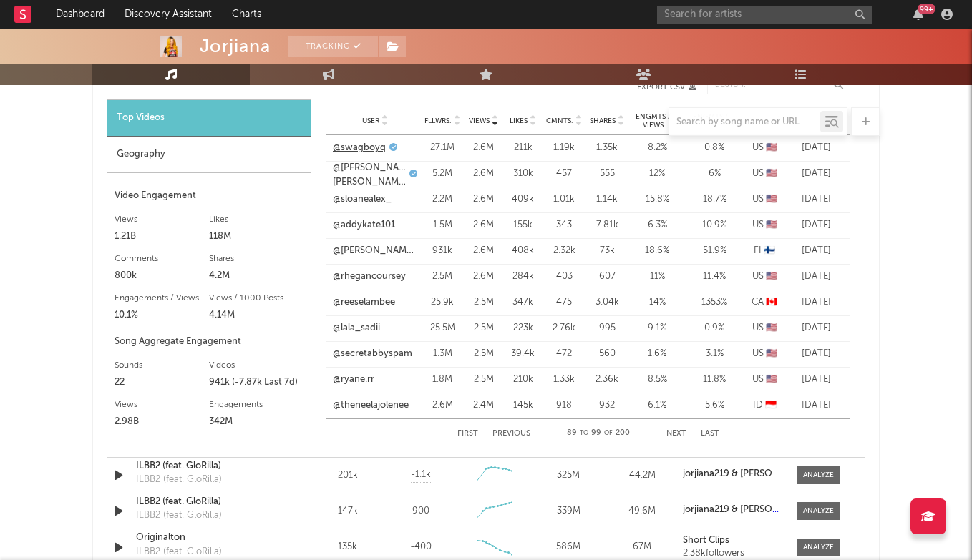
click at [371, 147] on link "@swagboyq" at bounding box center [359, 148] width 53 height 14
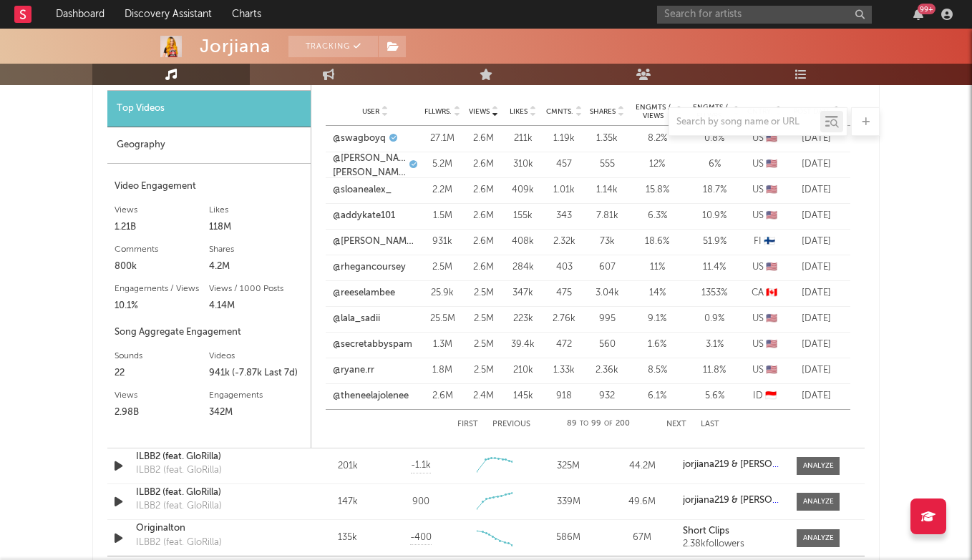
scroll to position [1173, 0]
